Goal: Transaction & Acquisition: Subscribe to service/newsletter

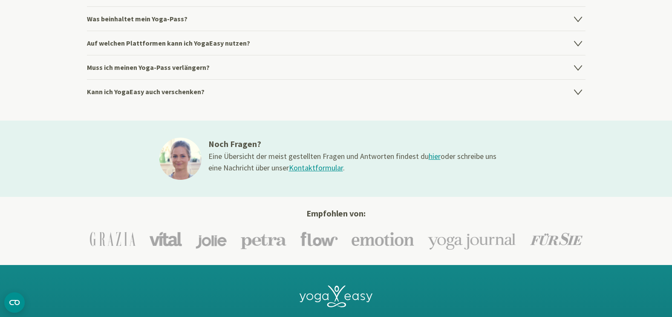
scroll to position [1150, 0]
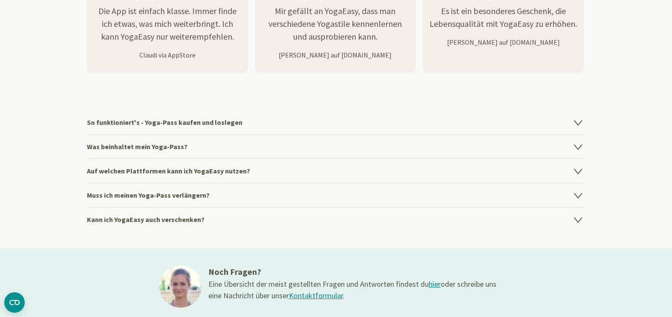
click at [576, 125] on icon at bounding box center [578, 122] width 10 height 10
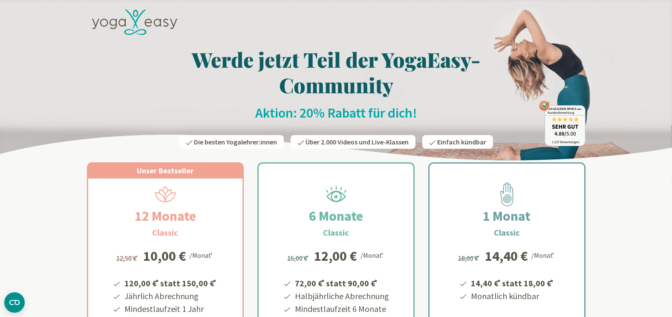
scroll to position [43, 0]
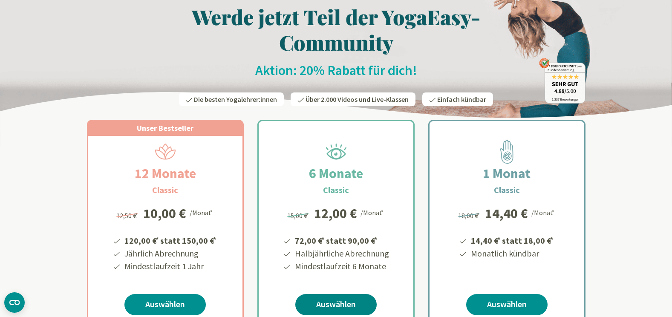
click at [335, 305] on link "Auswählen" at bounding box center [335, 304] width 81 height 21
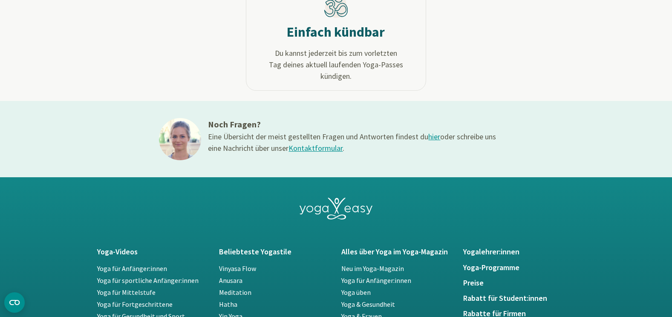
scroll to position [511, 0]
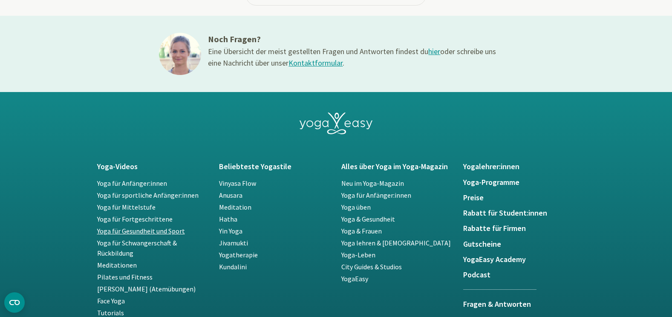
click at [134, 232] on link "Yoga für Gesundheit und Sport" at bounding box center [141, 231] width 88 height 9
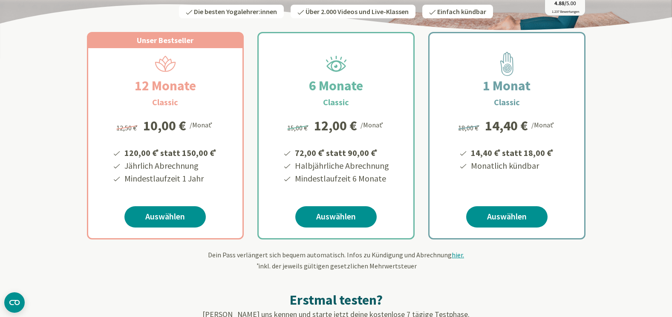
scroll to position [85, 0]
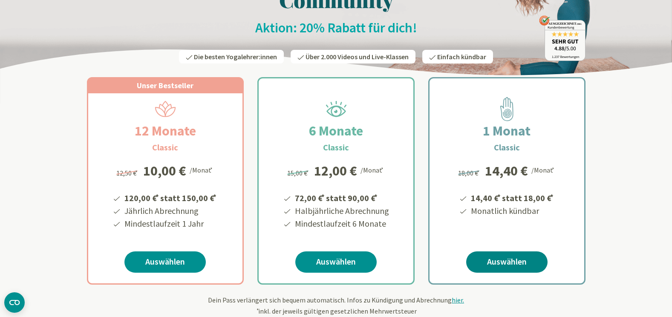
click at [512, 262] on link "Auswählen" at bounding box center [506, 261] width 81 height 21
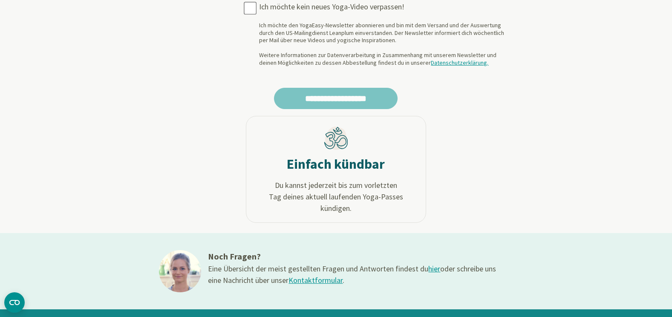
scroll to position [298, 0]
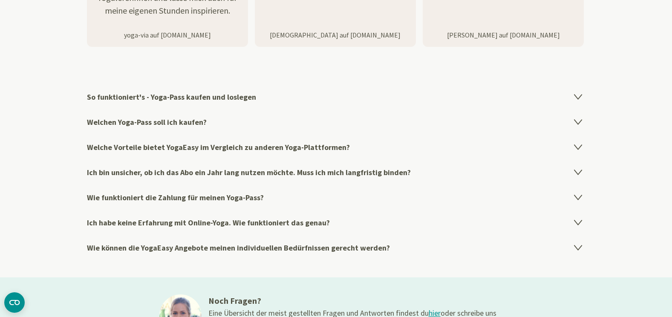
scroll to position [1448, 0]
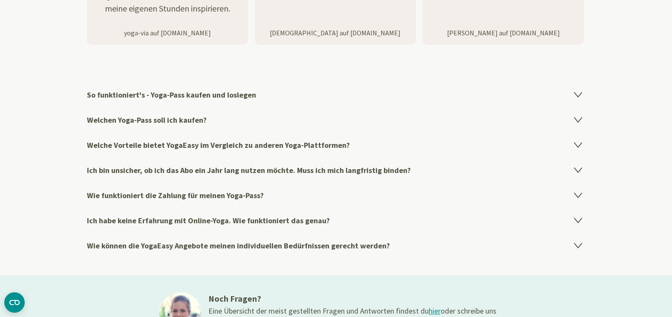
click at [578, 143] on icon at bounding box center [577, 145] width 7 height 5
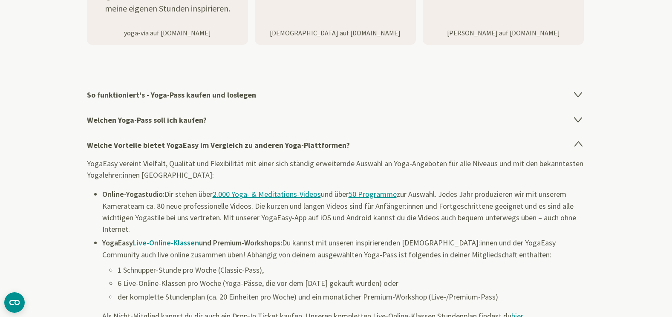
click at [578, 143] on icon at bounding box center [577, 144] width 7 height 5
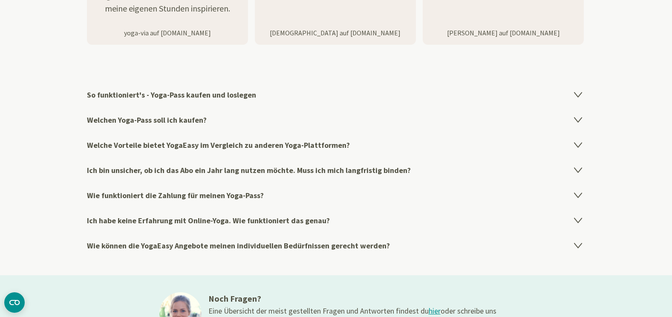
click at [578, 122] on icon at bounding box center [577, 120] width 7 height 5
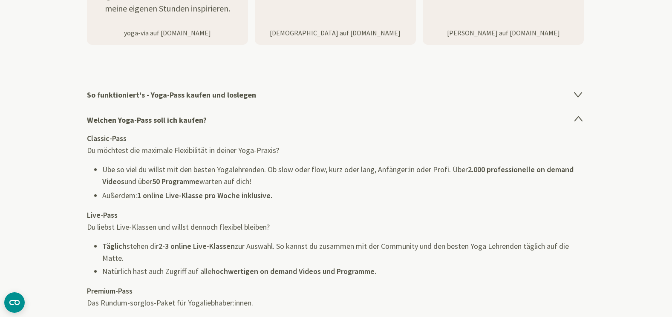
click at [578, 122] on icon at bounding box center [578, 119] width 10 height 10
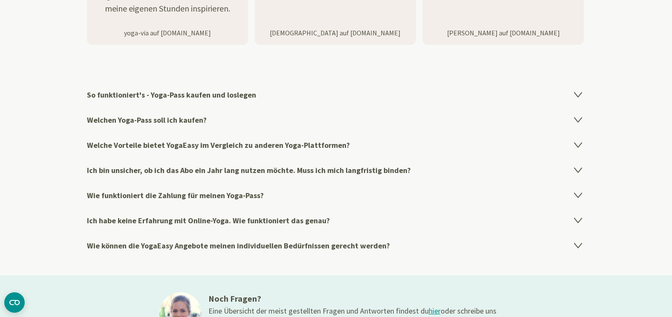
click at [576, 194] on icon at bounding box center [577, 195] width 7 height 5
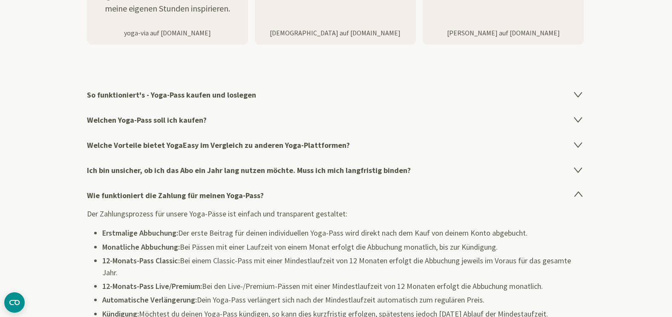
click at [576, 194] on icon at bounding box center [578, 195] width 10 height 10
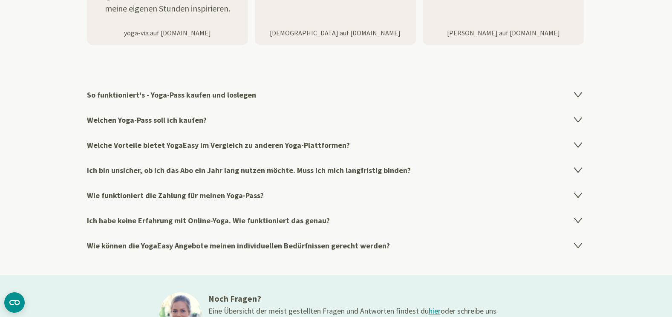
click at [580, 219] on icon at bounding box center [577, 220] width 7 height 5
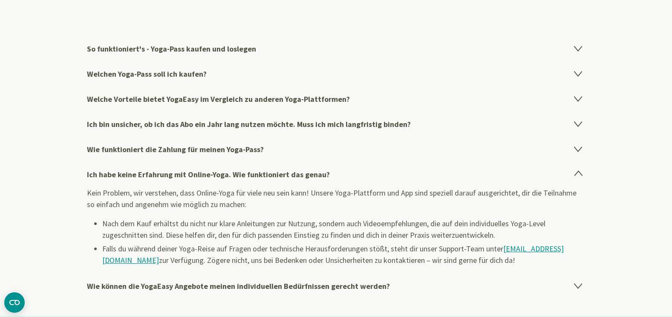
scroll to position [1533, 0]
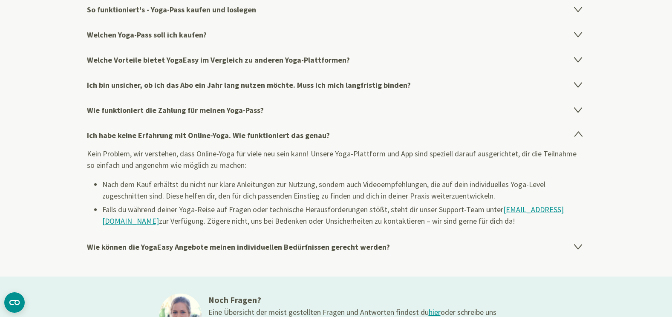
click at [585, 250] on h4 "Wie können die YogaEasy Angebote meinen individuellen Bedürfnissen gerecht werd…" at bounding box center [336, 246] width 498 height 25
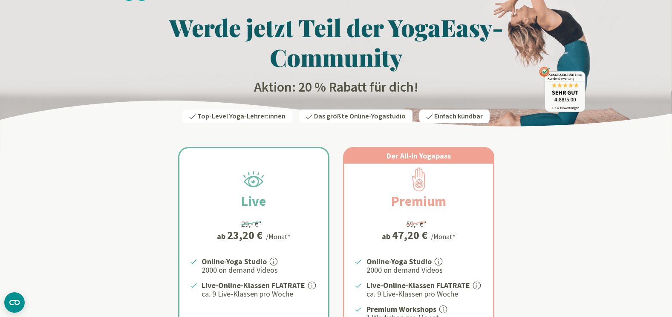
scroll to position [0, 0]
